Goal: Task Accomplishment & Management: Complete application form

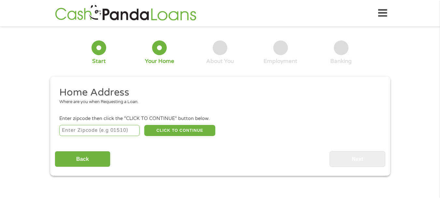
click at [109, 130] on input "number" at bounding box center [99, 130] width 80 height 11
type input "79415"
select select "[US_STATE]"
click at [197, 130] on button "CLICK TO CONTINUE" at bounding box center [179, 130] width 71 height 11
type input "79415"
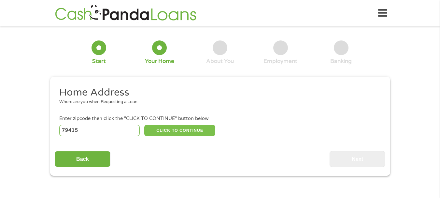
type input "Lubbock"
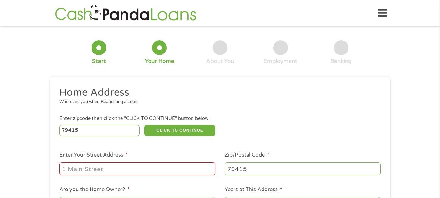
click at [169, 169] on input "Enter Your Street Address *" at bounding box center [137, 168] width 156 height 12
type input "2109 Dartmouth"
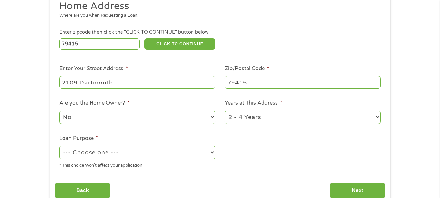
scroll to position [88, 0]
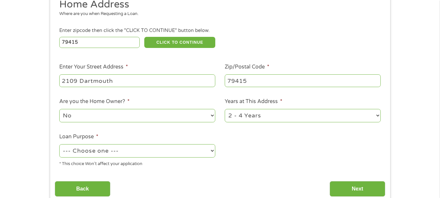
click at [307, 117] on select "1 Year or less 1 - 2 Years 2 - 4 Years Over 4 Years" at bounding box center [303, 115] width 156 height 13
select select "60months"
click at [225, 109] on select "1 Year or less 1 - 2 Years 2 - 4 Years Over 4 Years" at bounding box center [303, 115] width 156 height 13
click at [148, 154] on select "--- Choose one --- Pay Bills Debt Consolidation Home Improvement Major Purchase…" at bounding box center [137, 150] width 156 height 13
select select "other"
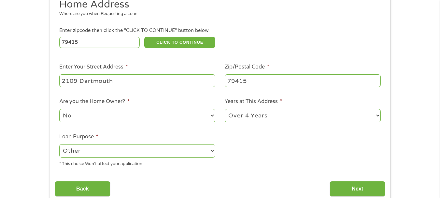
click at [59, 144] on select "--- Choose one --- Pay Bills Debt Consolidation Home Improvement Major Purchase…" at bounding box center [137, 150] width 156 height 13
click at [355, 189] on input "Next" at bounding box center [357, 189] width 56 height 16
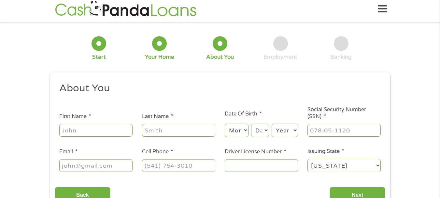
scroll to position [0, 0]
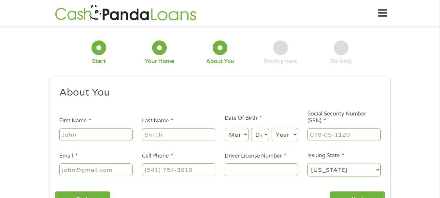
click at [109, 134] on input "First Name *" at bounding box center [95, 134] width 73 height 12
type input "[PERSON_NAME]"
type input "[EMAIL_ADDRESS][DOMAIN_NAME]"
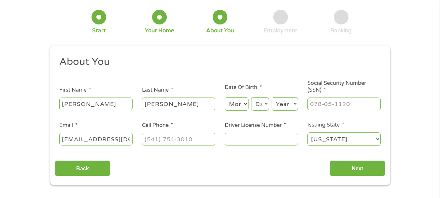
scroll to position [32, 0]
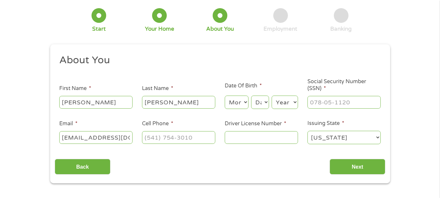
click at [243, 99] on select "Month 1 2 3 4 5 6 7 8 9 10 11 12" at bounding box center [237, 101] width 24 height 13
click at [225, 95] on select "Month 1 2 3 4 5 6 7 8 9 10 11 12" at bounding box center [237, 101] width 24 height 13
click at [240, 107] on select "Month 1 2 3 4 5 6 7 8 9 10 11 12" at bounding box center [237, 101] width 24 height 13
select select "6"
click at [225, 95] on select "Month 1 2 3 4 5 6 7 8 9 10 11 12" at bounding box center [237, 101] width 24 height 13
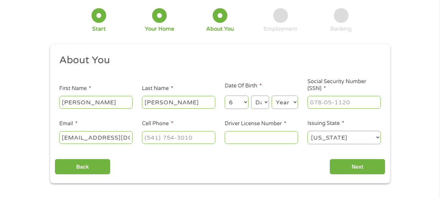
click at [257, 100] on select "Day 1 2 3 4 5 6 7 8 9 10 11 12 13 14 15 16 17 18 19 20 21 22 23 24 25 26 27 28 …" at bounding box center [260, 101] width 18 height 13
select select "12"
click at [251, 95] on select "Day 1 2 3 4 5 6 7 8 9 10 11 12 13 14 15 16 17 18 19 20 21 22 23 24 25 26 27 28 …" at bounding box center [260, 101] width 18 height 13
click at [285, 101] on select "Year [DATE] 2006 2005 2004 2003 2002 2001 2000 1999 1998 1997 1996 1995 1994 19…" at bounding box center [284, 101] width 26 height 13
select select "1989"
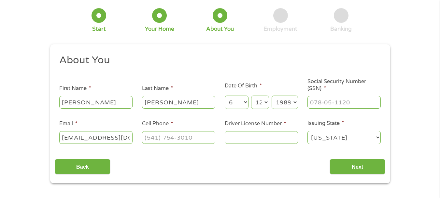
click at [271, 95] on select "Year [DATE] 2006 2005 2004 2003 2002 2001 2000 1999 1998 1997 1996 1995 1994 19…" at bounding box center [284, 101] width 26 height 13
click at [330, 100] on input "Social Security Number (SSN) *" at bounding box center [343, 102] width 73 height 12
type input "645-07-2327"
click at [254, 137] on input "Driver License Number *" at bounding box center [261, 137] width 73 height 12
type input "27595574"
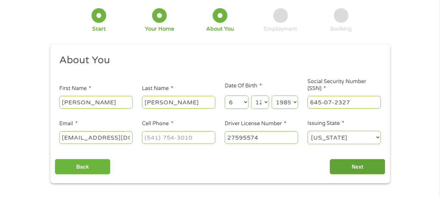
click at [358, 169] on input "Next" at bounding box center [357, 166] width 56 height 16
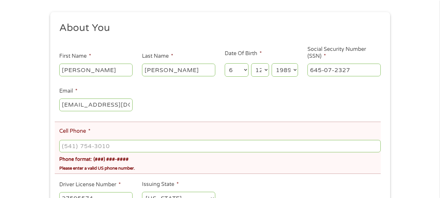
scroll to position [103, 0]
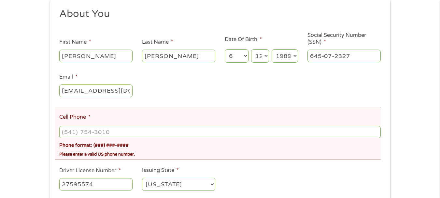
click at [171, 126] on input "Cell Phone *" at bounding box center [219, 132] width 321 height 12
type input "[PHONE_NUMBER]"
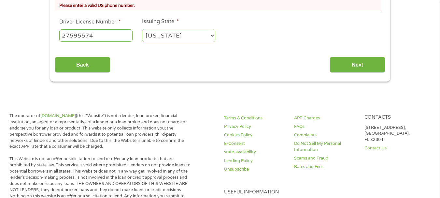
scroll to position [254, 0]
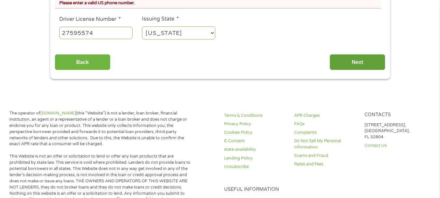
click at [350, 62] on input "Next" at bounding box center [357, 62] width 56 height 16
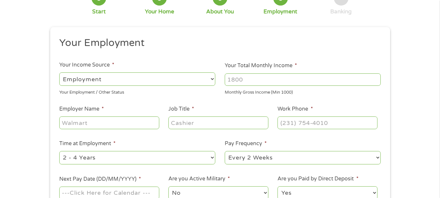
scroll to position [53, 0]
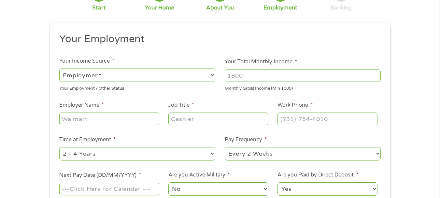
click at [156, 75] on select "--- Choose one --- Employment [DEMOGRAPHIC_DATA] Benefits" at bounding box center [137, 74] width 156 height 13
click at [271, 75] on input "Your Total Monthly Income *" at bounding box center [303, 75] width 156 height 12
type input "4100"
type input "bimbo bakeries [GEOGRAPHIC_DATA]"
type input "io"
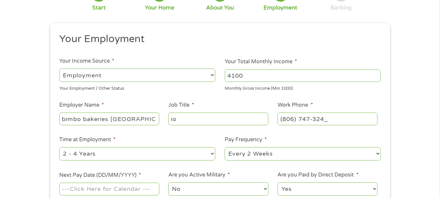
type input "[PHONE_NUMBER]"
click at [334, 153] on select "--- Choose one --- Every 2 Weeks Every Week Monthly Semi-Monthly" at bounding box center [303, 153] width 156 height 13
select select "weekly"
click at [225, 147] on select "--- Choose one --- Every 2 Weeks Every Week Monthly Semi-Monthly" at bounding box center [303, 153] width 156 height 13
click at [261, 151] on select "--- Choose one --- Every 2 Weeks Every Week Monthly Semi-Monthly" at bounding box center [303, 153] width 156 height 13
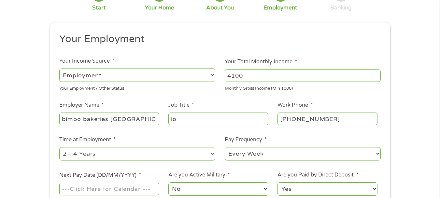
click at [393, 115] on div "1 Start 2 Your Home 3 About You 4 Employment 5 Banking 6 This field is hidden w…" at bounding box center [219, 106] width 351 height 257
click at [122, 194] on input "Next Pay Date (DD/MM/YYYY) *" at bounding box center [109, 188] width 100 height 12
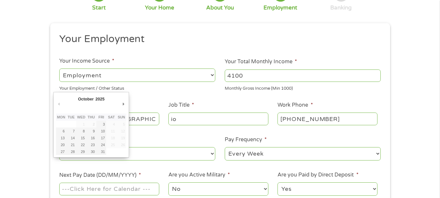
type input "[DATE]"
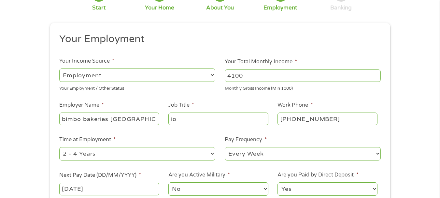
click at [135, 185] on input "[DATE]" at bounding box center [109, 188] width 100 height 12
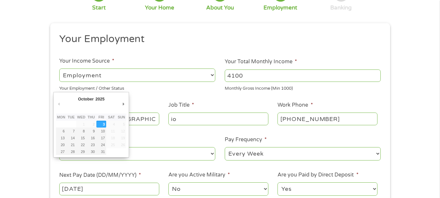
click at [226, 187] on select "No Yes" at bounding box center [218, 188] width 100 height 13
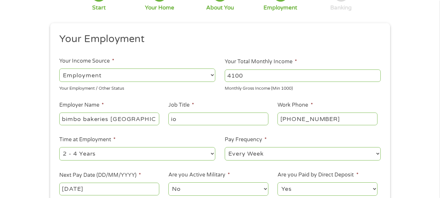
click at [320, 185] on select "Yes No" at bounding box center [327, 188] width 100 height 13
click at [407, 152] on div "1 Start 2 Your Home 3 About You 4 Employment 5 Banking 6 This field is hidden w…" at bounding box center [220, 106] width 440 height 257
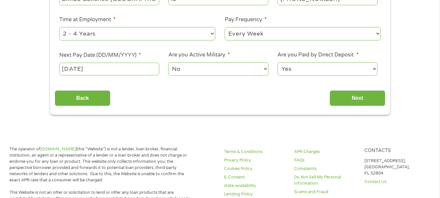
scroll to position [173, 0]
click at [354, 102] on input "Next" at bounding box center [357, 98] width 56 height 16
click at [358, 99] on input "Next" at bounding box center [357, 98] width 56 height 16
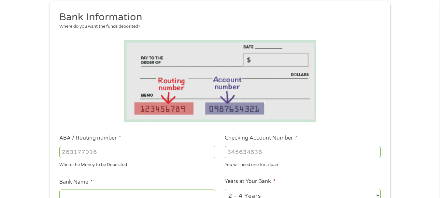
scroll to position [86, 0]
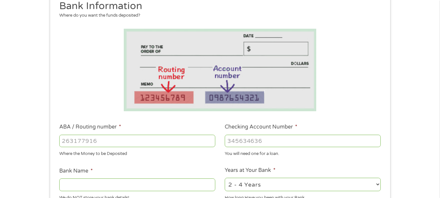
click at [138, 141] on input "ABA / Routing number *" at bounding box center [137, 140] width 156 height 12
type input "111000025"
type input "BANK OF AMERICA NA"
type input "4"
click at [286, 143] on input "Checking Account Number *" at bounding box center [303, 140] width 156 height 12
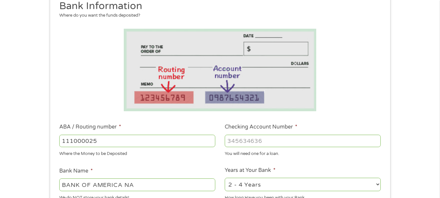
click at [277, 141] on input "Checking Account Number *" at bounding box center [303, 140] width 156 height 12
click at [253, 140] on input "Checking Account Number *" at bounding box center [303, 140] width 156 height 12
click at [254, 141] on input "Checking Account Number *" at bounding box center [303, 140] width 156 height 12
click at [280, 140] on input "Checking Account Number *" at bounding box center [303, 140] width 156 height 12
click at [243, 140] on input "Checking Account Number *" at bounding box center [303, 140] width 156 height 12
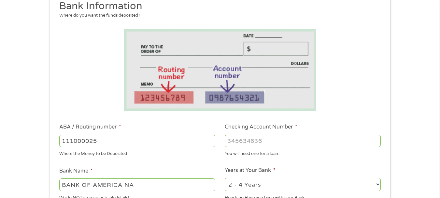
click at [243, 138] on input "Checking Account Number *" at bounding box center [303, 140] width 156 height 12
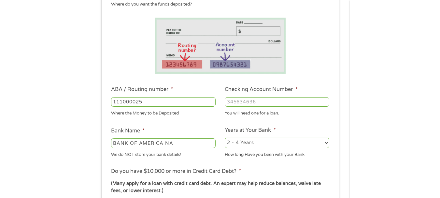
scroll to position [87, 0]
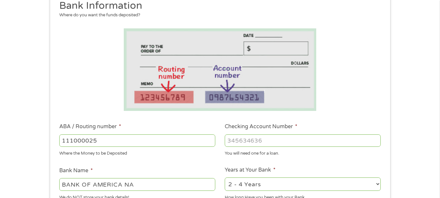
click at [339, 137] on input "Checking Account Number *" at bounding box center [303, 140] width 156 height 12
type input "488122550681"
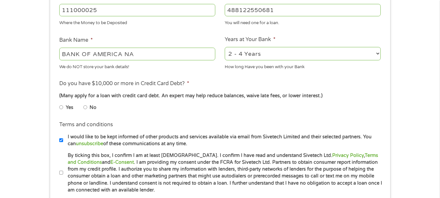
click at [86, 110] on input "No" at bounding box center [85, 107] width 4 height 10
radio input "true"
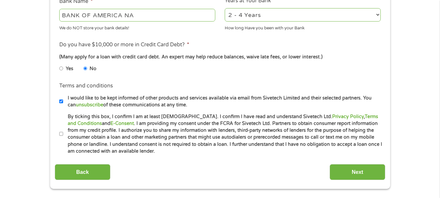
scroll to position [257, 0]
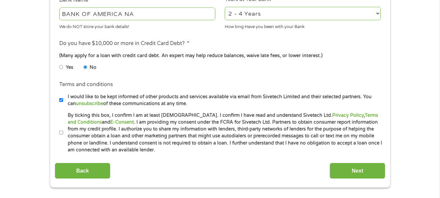
click at [63, 103] on label "I would like to be kept informed of other products and services available via e…" at bounding box center [222, 100] width 319 height 14
click at [63, 103] on input "I would like to be kept informed of other products and services available via e…" at bounding box center [61, 100] width 4 height 10
checkbox input "false"
click at [61, 131] on input "By ticking this box, I confirm I am at least [DEMOGRAPHIC_DATA]. I confirm I ha…" at bounding box center [61, 132] width 4 height 10
checkbox input "true"
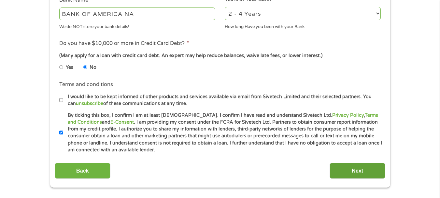
click at [347, 171] on input "Next" at bounding box center [357, 170] width 56 height 16
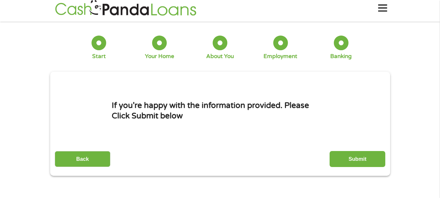
scroll to position [0, 0]
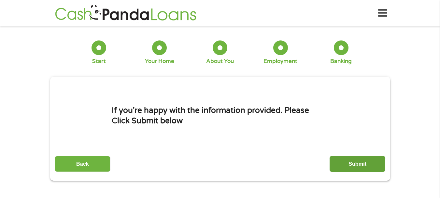
click at [347, 165] on input "Submit" at bounding box center [357, 164] width 56 height 16
